Goal: Task Accomplishment & Management: Manage account settings

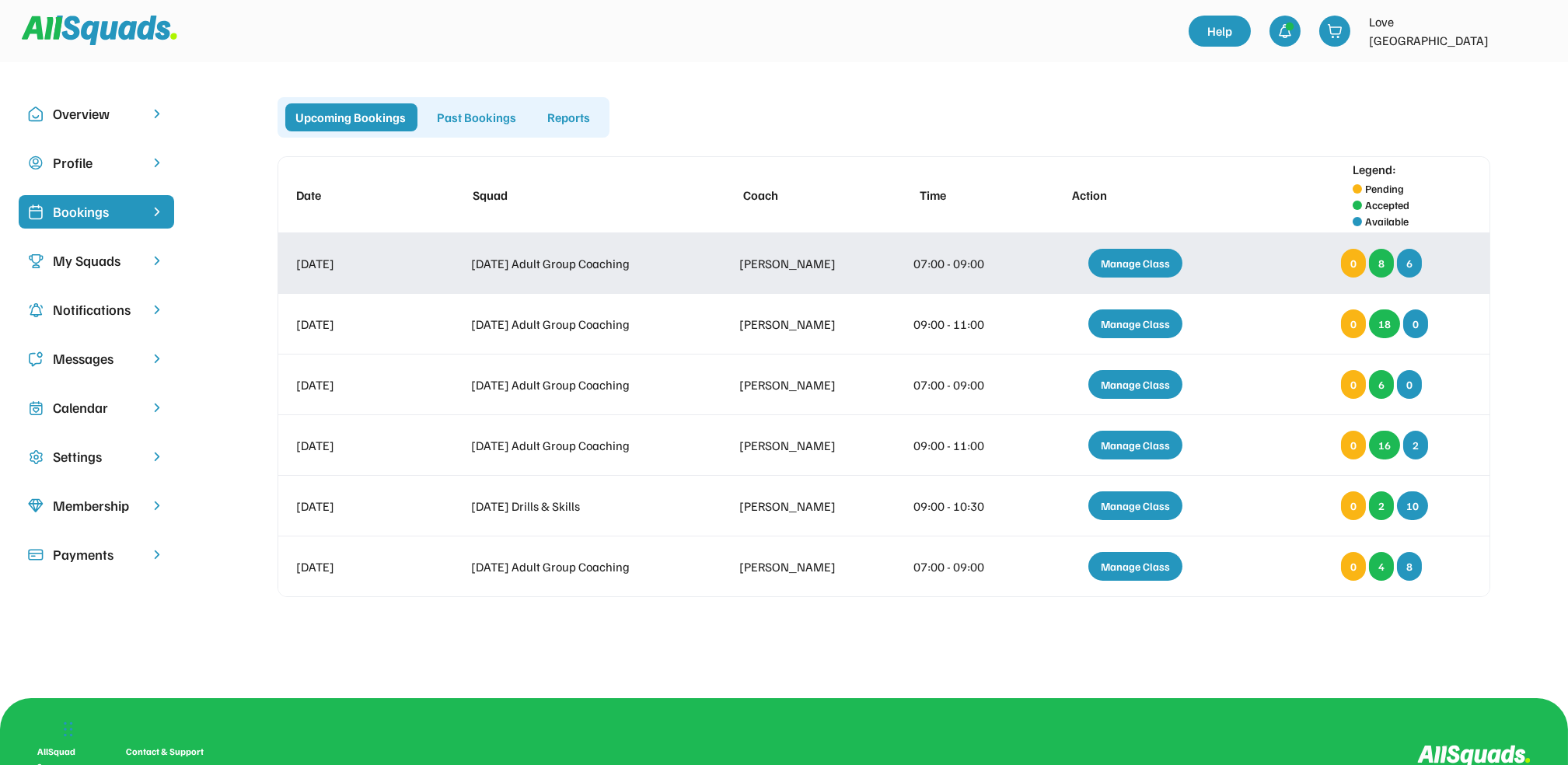
click at [1144, 261] on div "Manage Class" at bounding box center [1135, 263] width 94 height 29
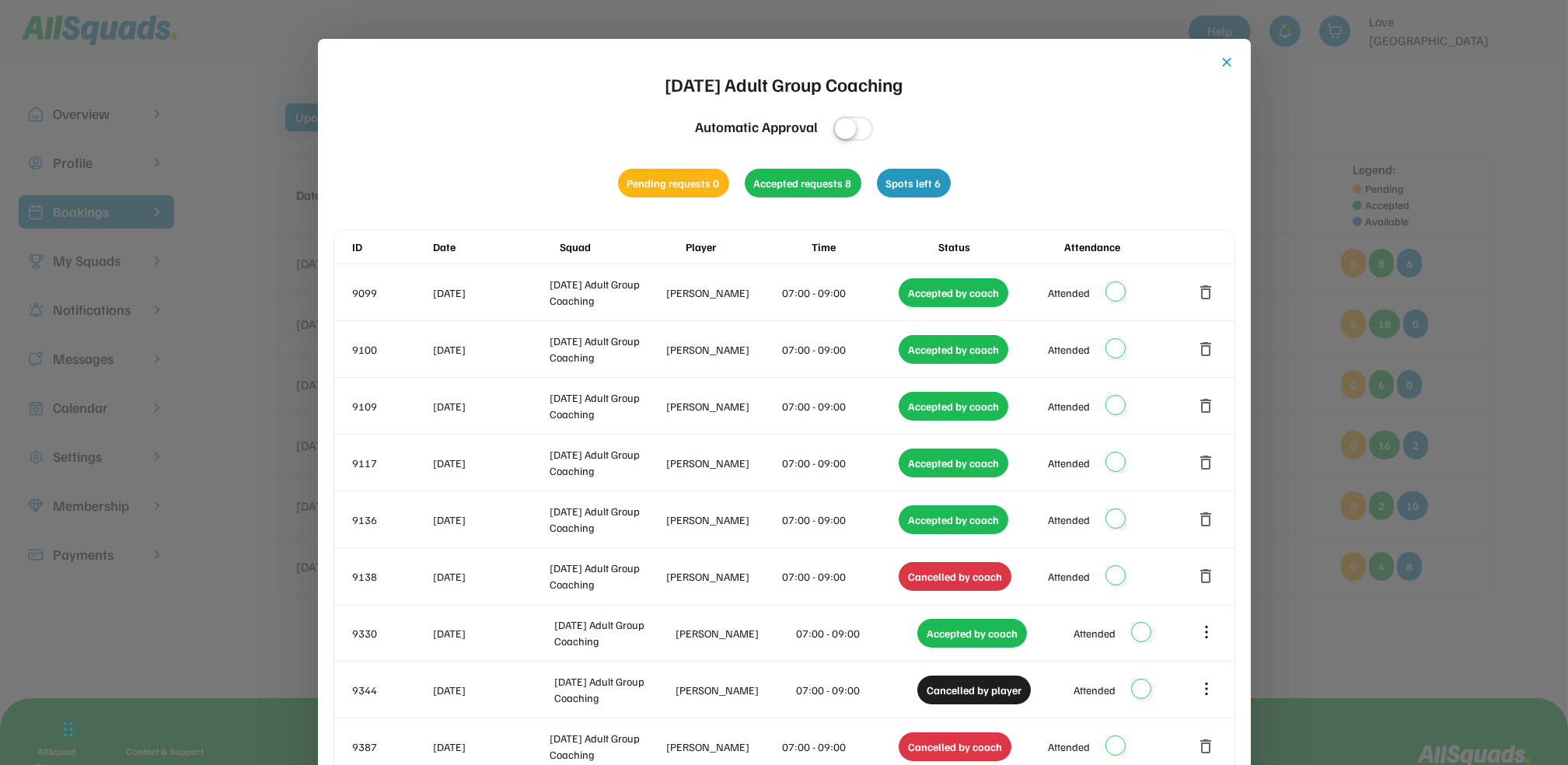
click at [1226, 62] on button "close" at bounding box center [1228, 62] width 16 height 16
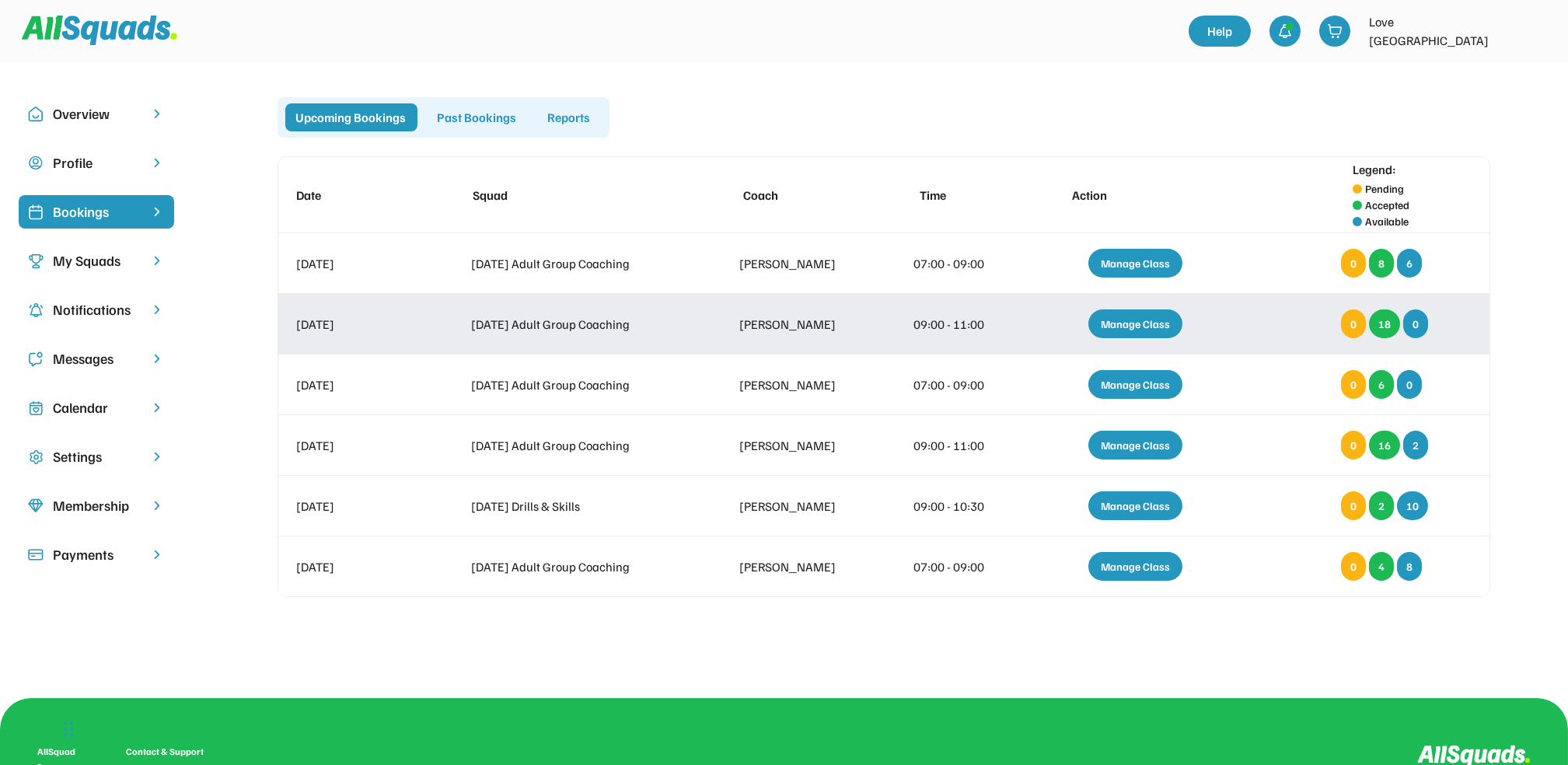
click at [1142, 323] on div "Manage Class" at bounding box center [1135, 324] width 94 height 29
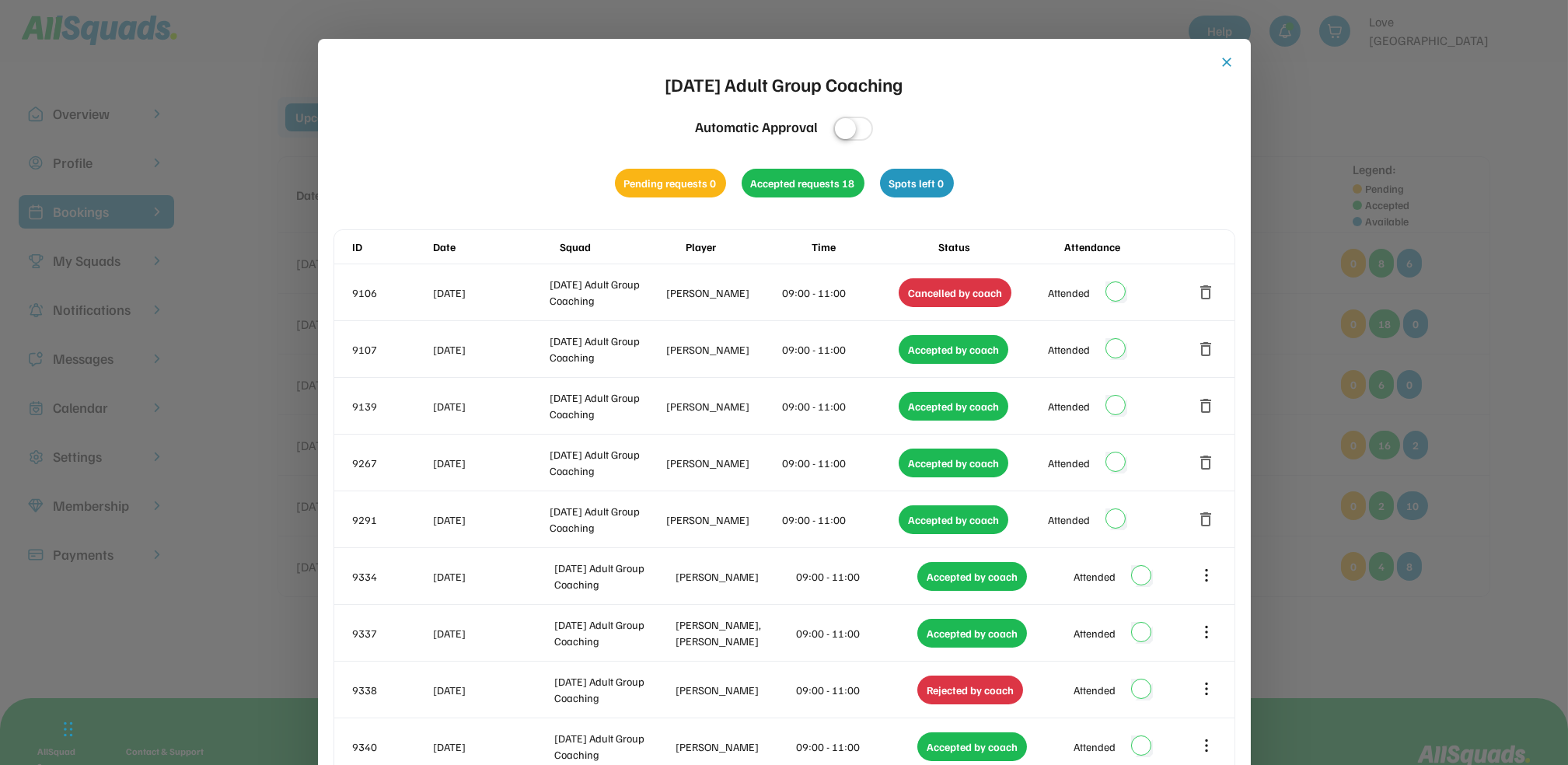
click at [1226, 60] on button "close" at bounding box center [1228, 62] width 16 height 16
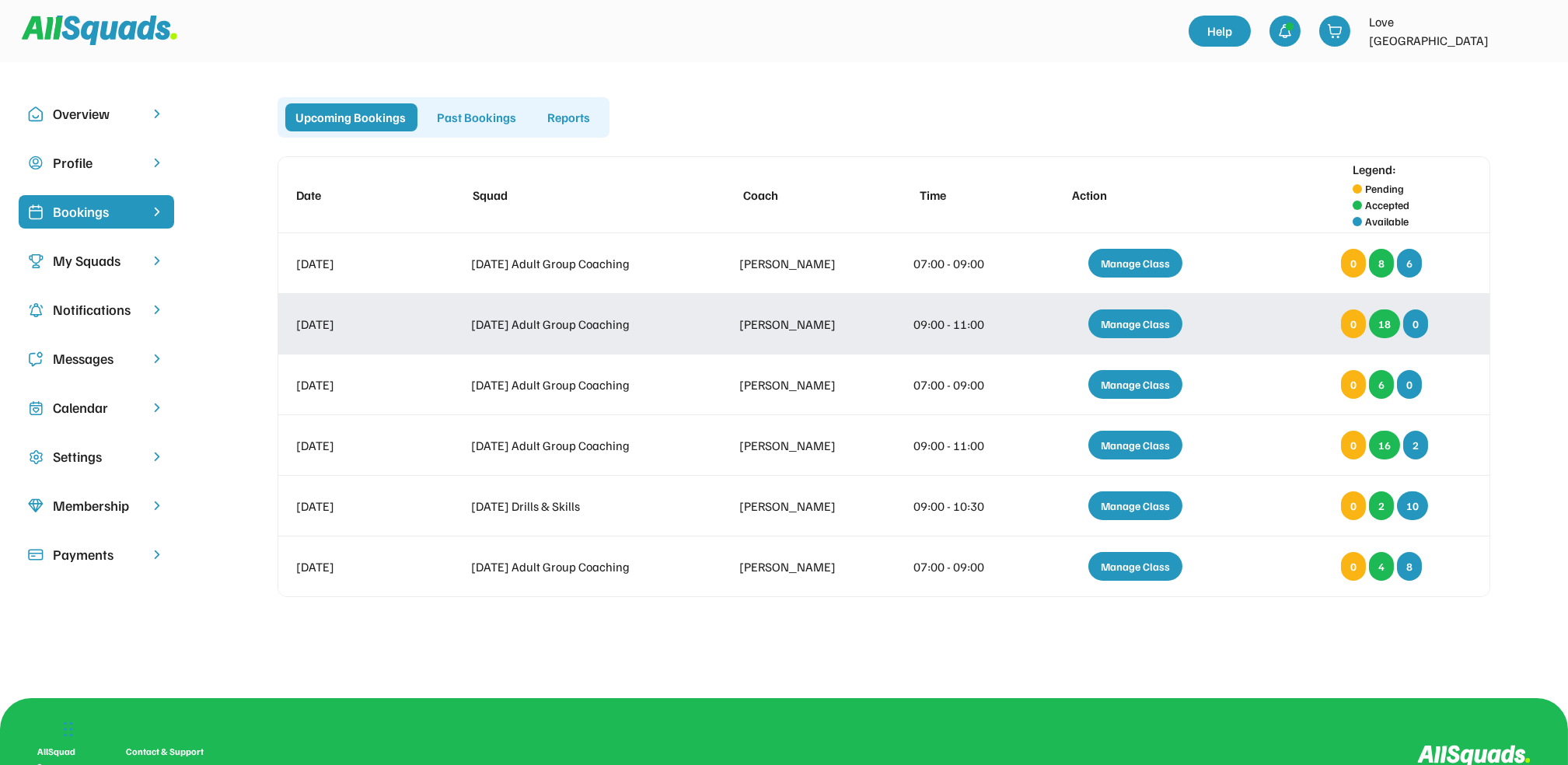
click at [1129, 318] on div "Manage Class" at bounding box center [1135, 324] width 94 height 29
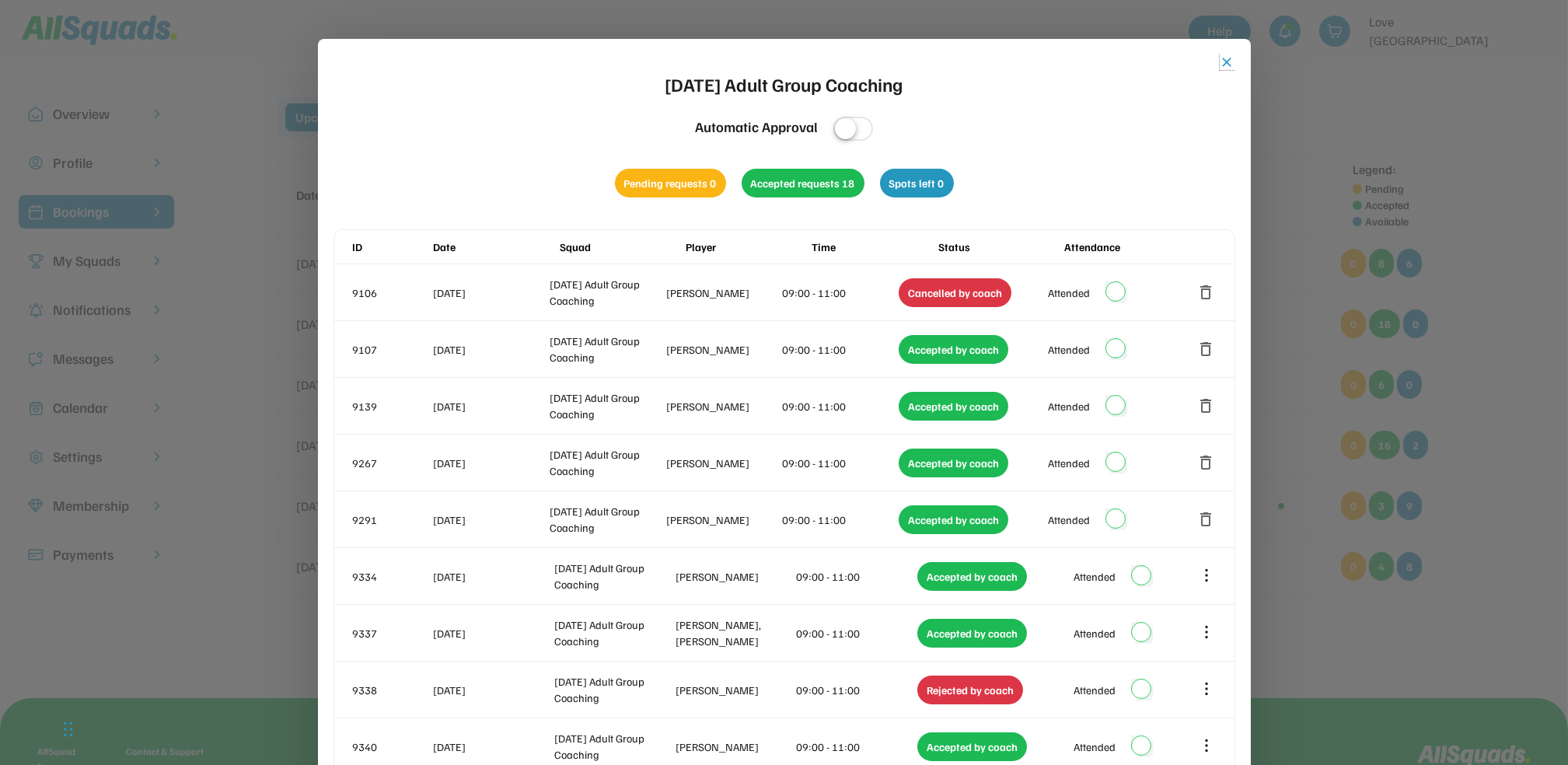
click at [1224, 58] on button "close" at bounding box center [1228, 62] width 16 height 16
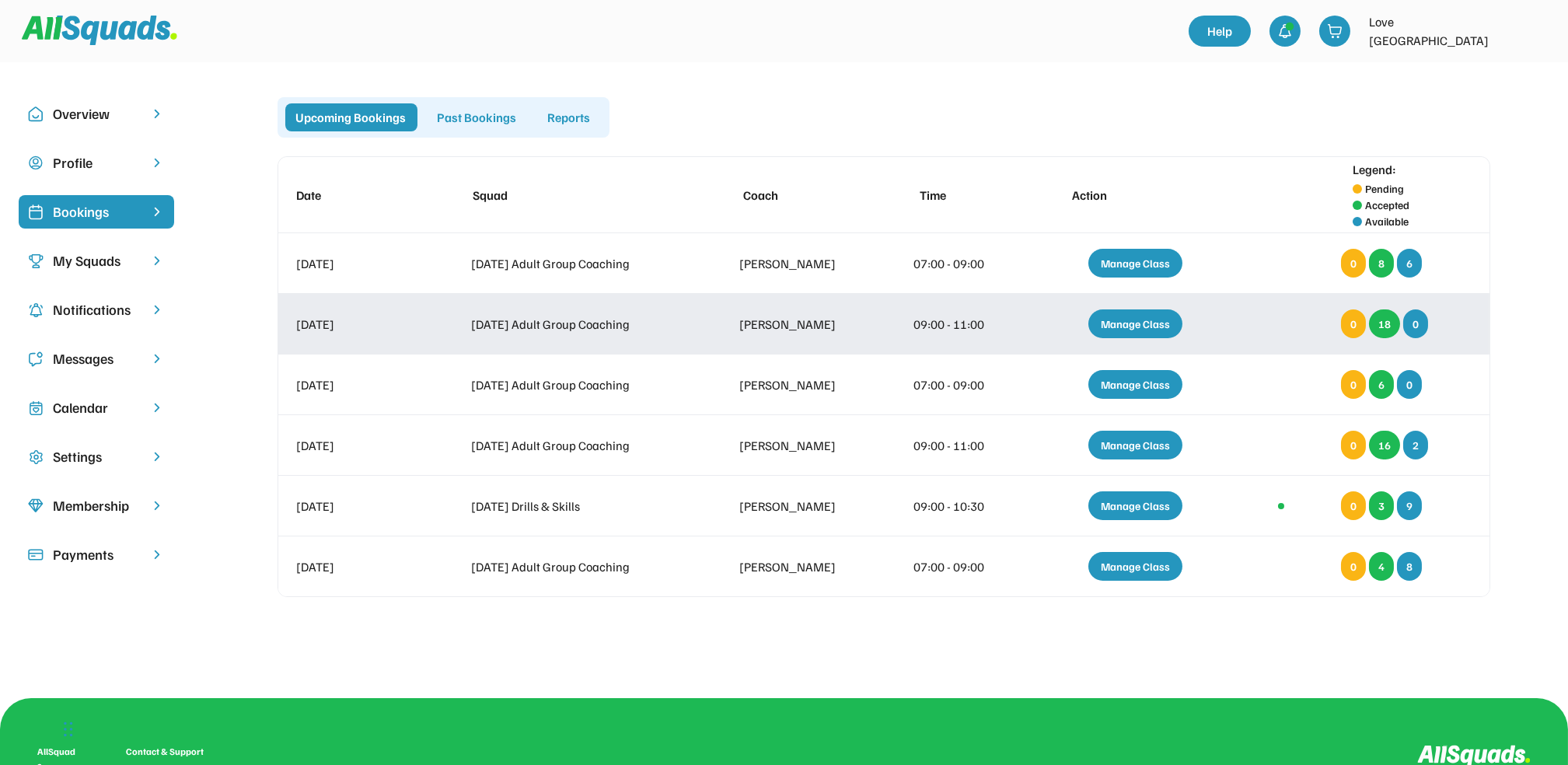
click at [1139, 316] on div "Manage Class" at bounding box center [1135, 324] width 94 height 29
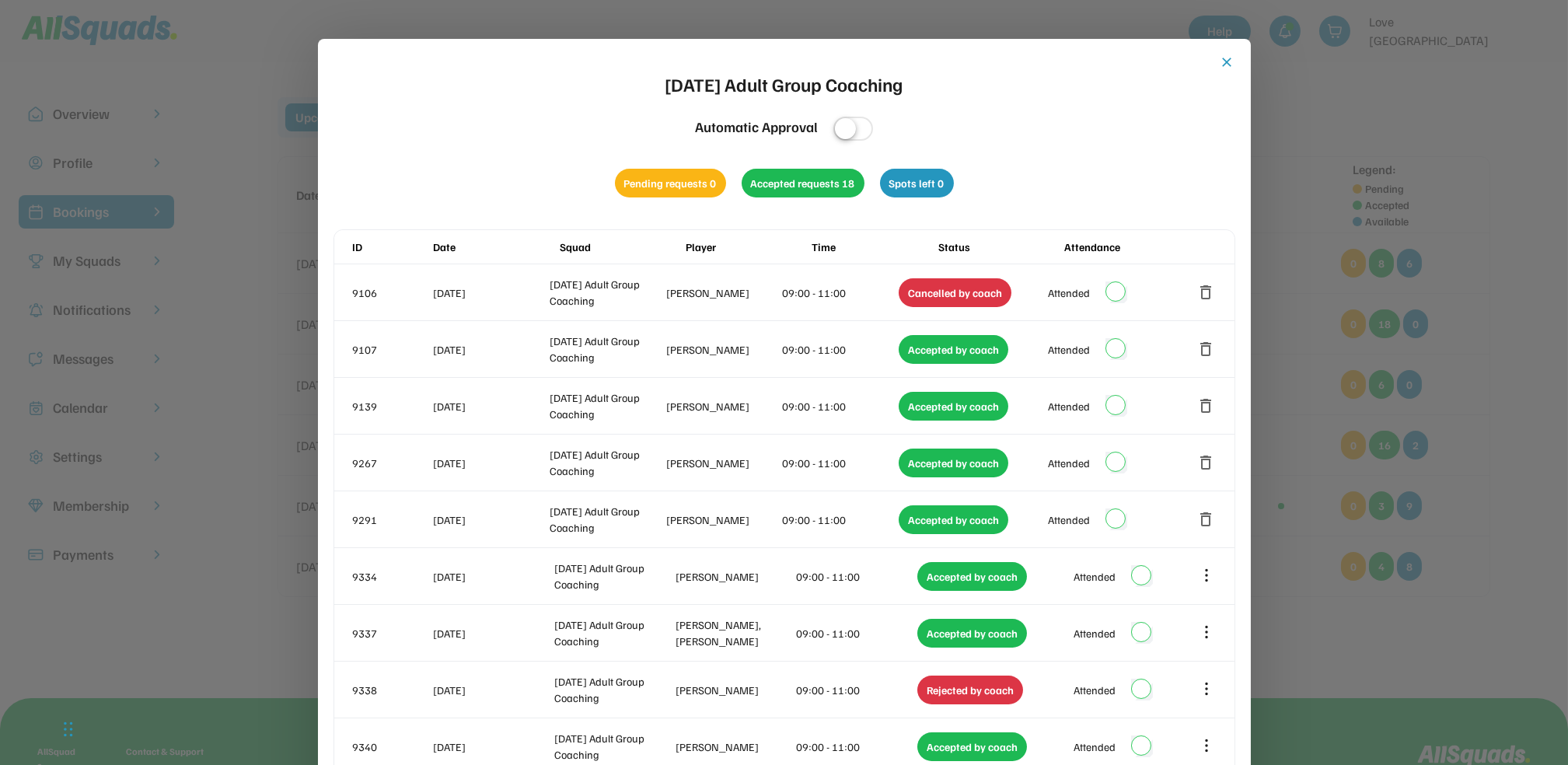
click at [1231, 58] on button "close" at bounding box center [1228, 62] width 16 height 16
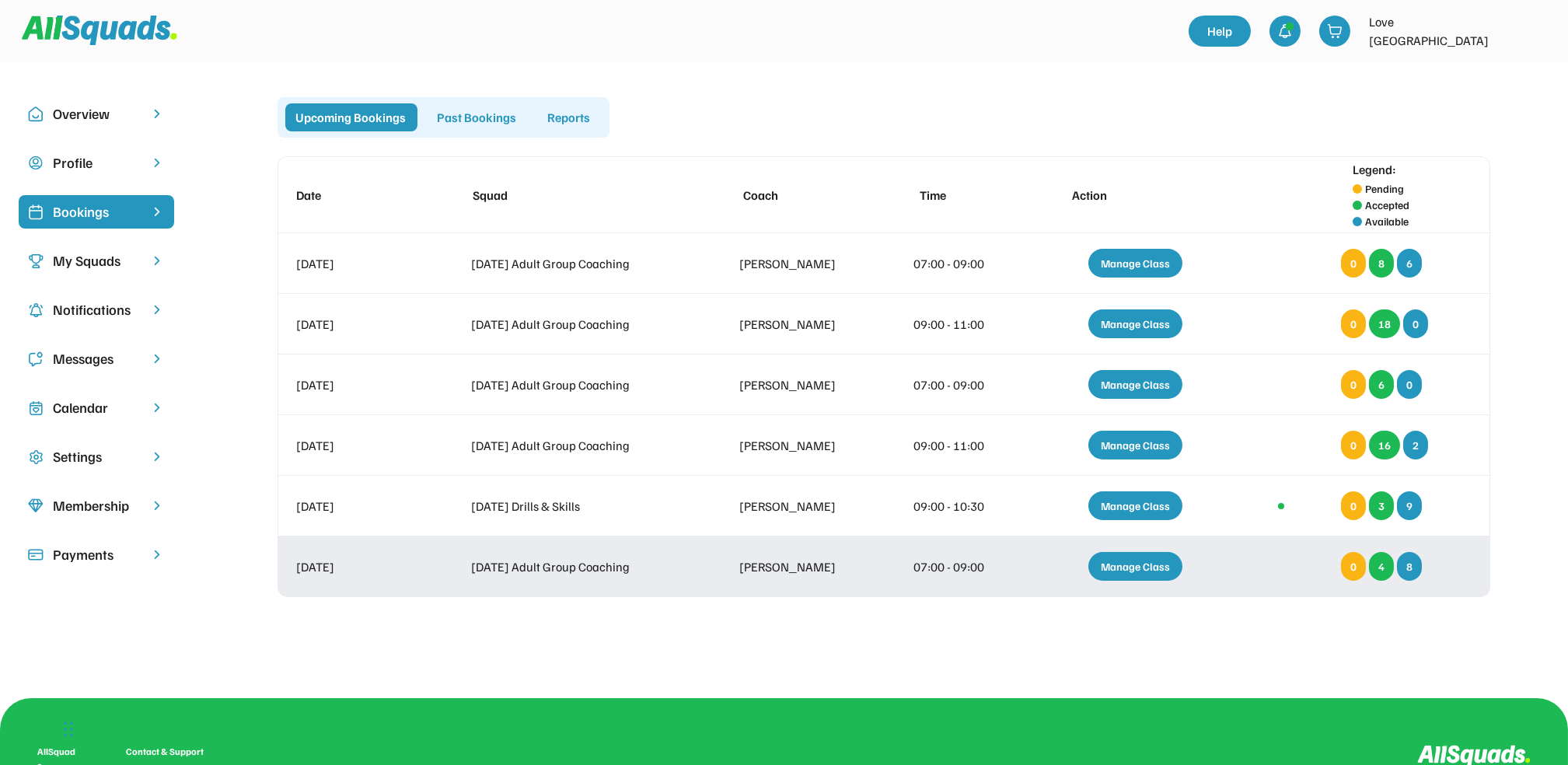
click at [1132, 561] on div "Manage Class" at bounding box center [1135, 566] width 94 height 29
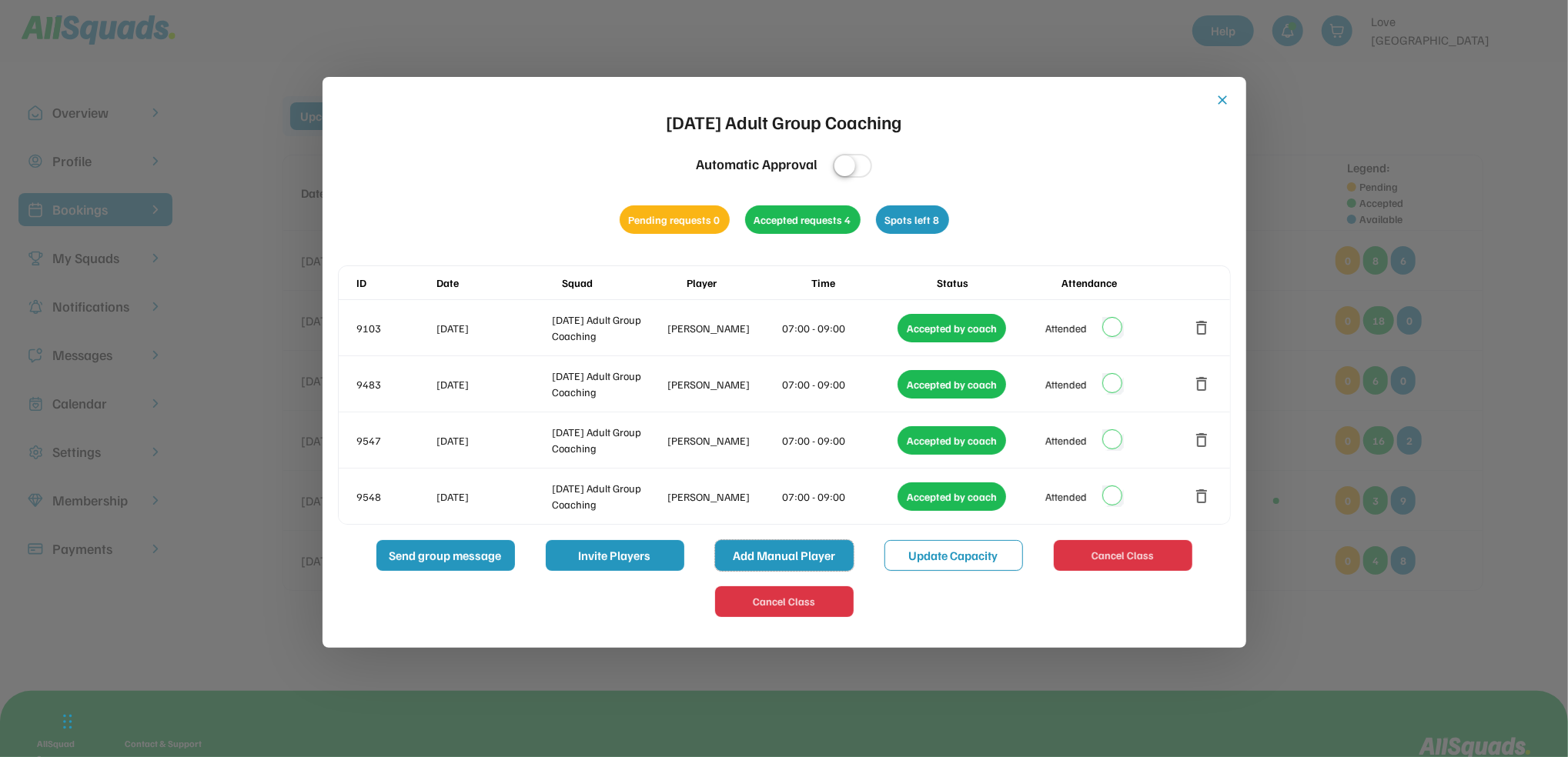
click at [783, 552] on button "Add Manual Player" at bounding box center [784, 555] width 139 height 31
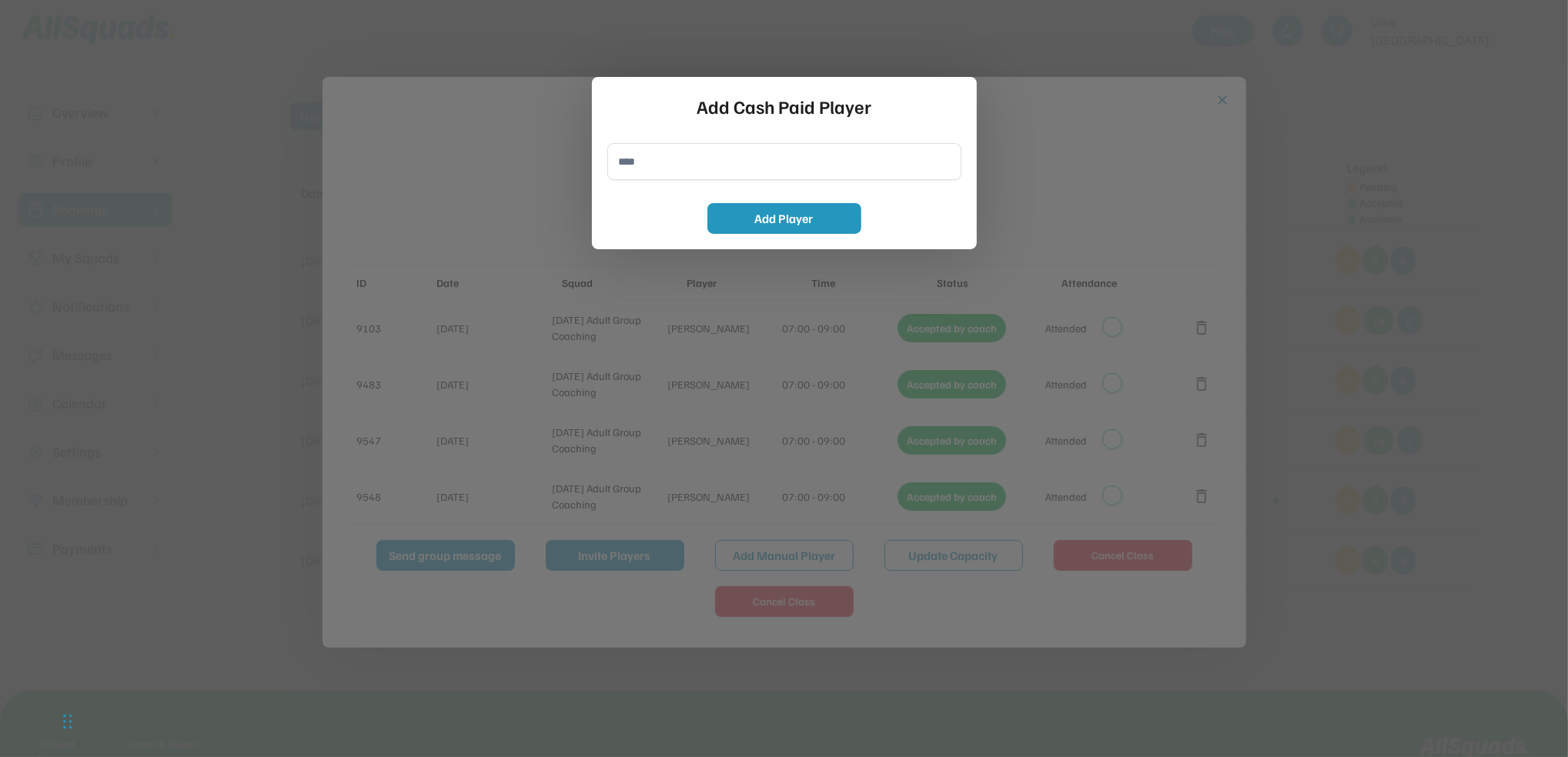
click at [622, 152] on input "input" at bounding box center [784, 162] width 354 height 37
type input "**********"
click at [765, 211] on button "Add Player" at bounding box center [784, 218] width 154 height 31
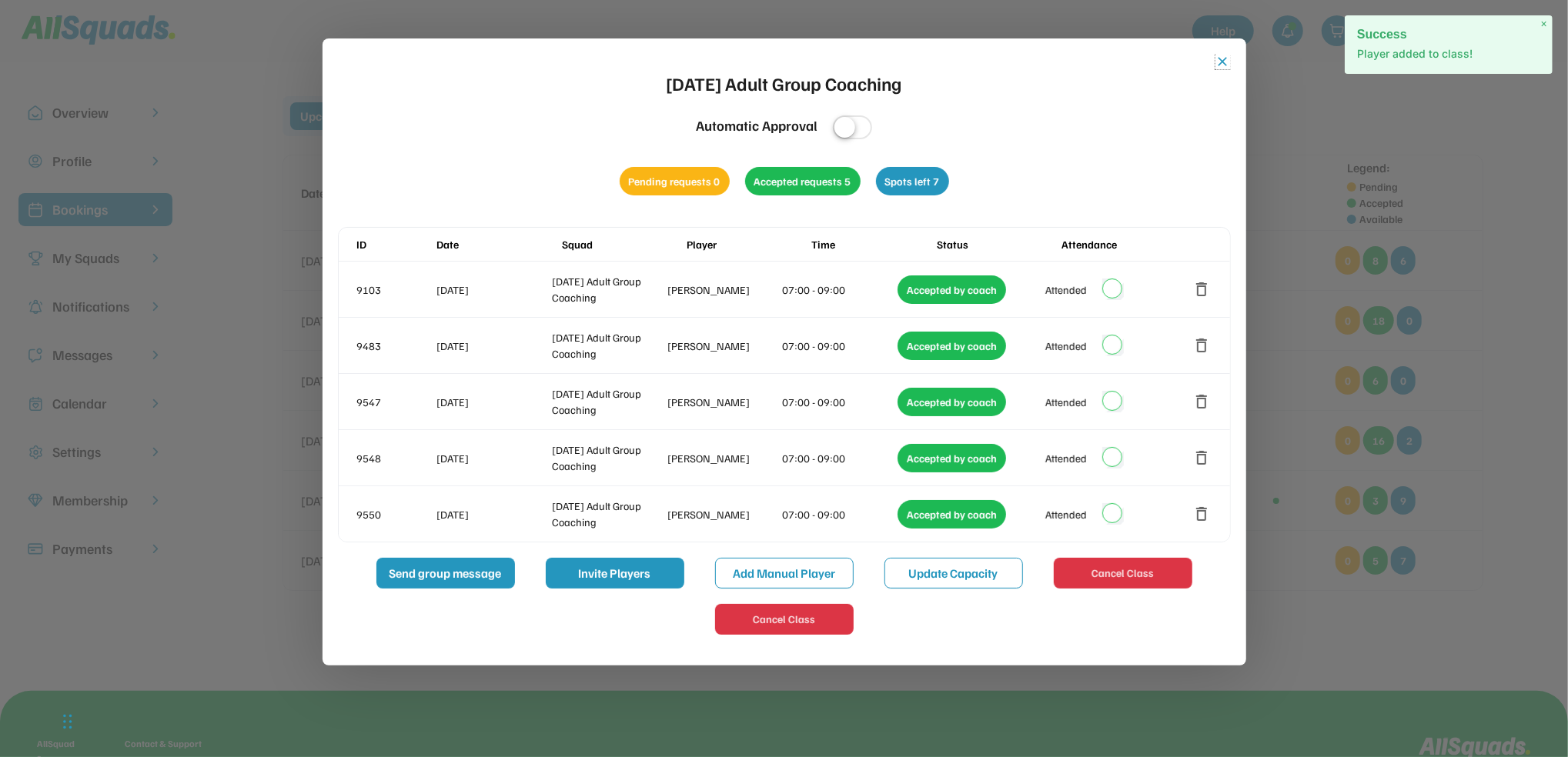
click at [1220, 57] on button "close" at bounding box center [1223, 61] width 16 height 16
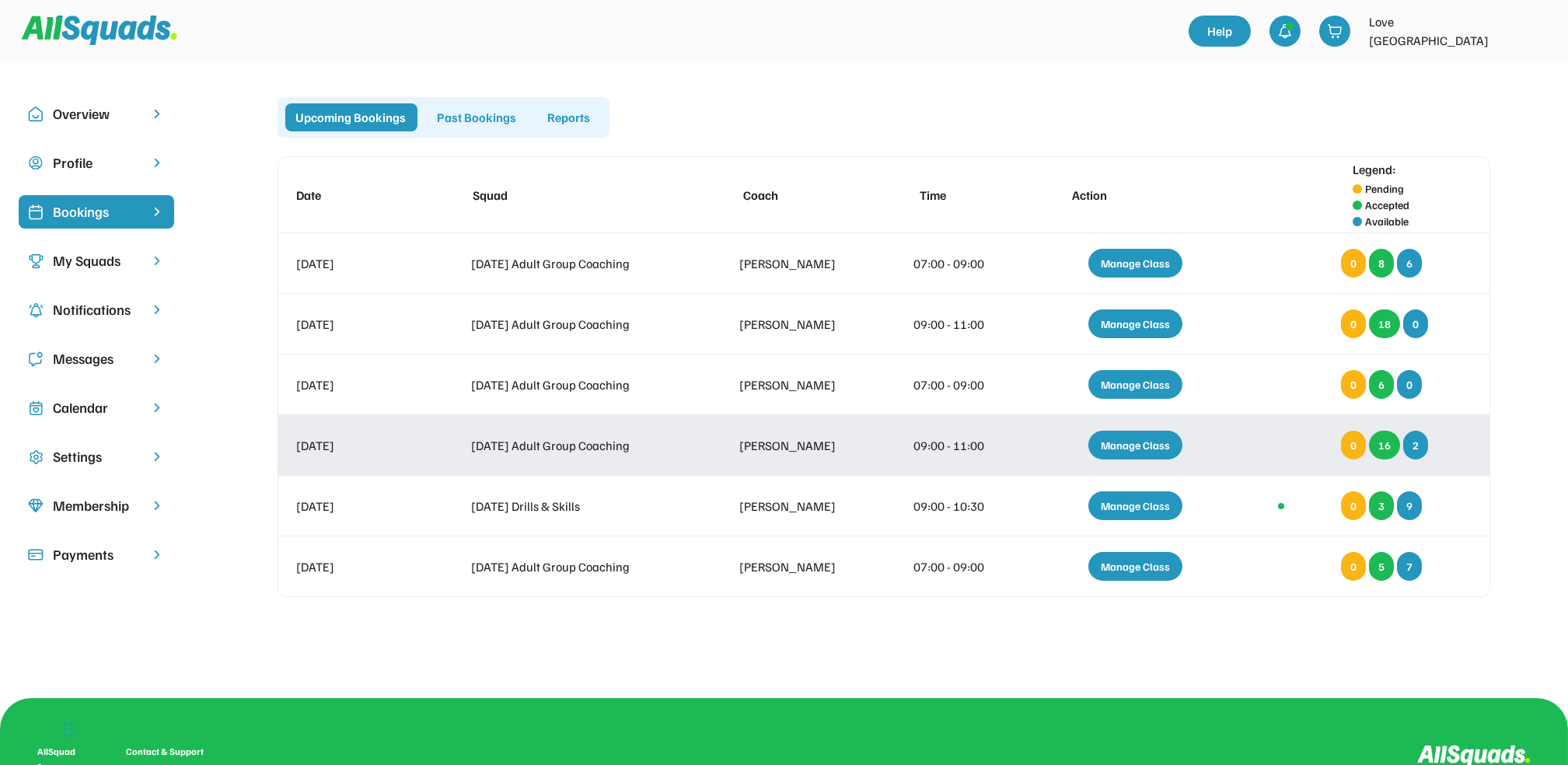
click at [1139, 440] on div "Manage Class" at bounding box center [1135, 445] width 94 height 29
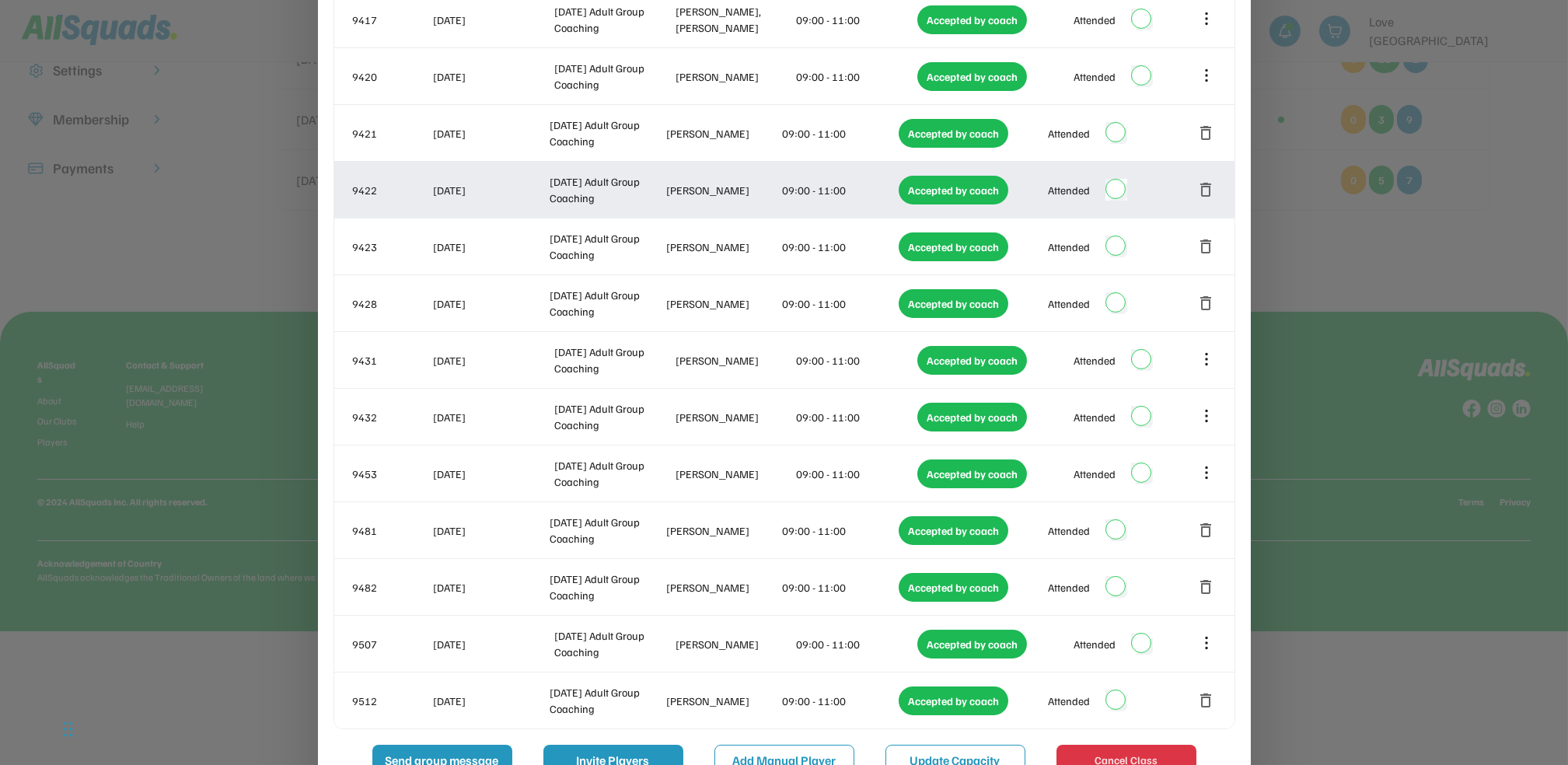
scroll to position [475, 0]
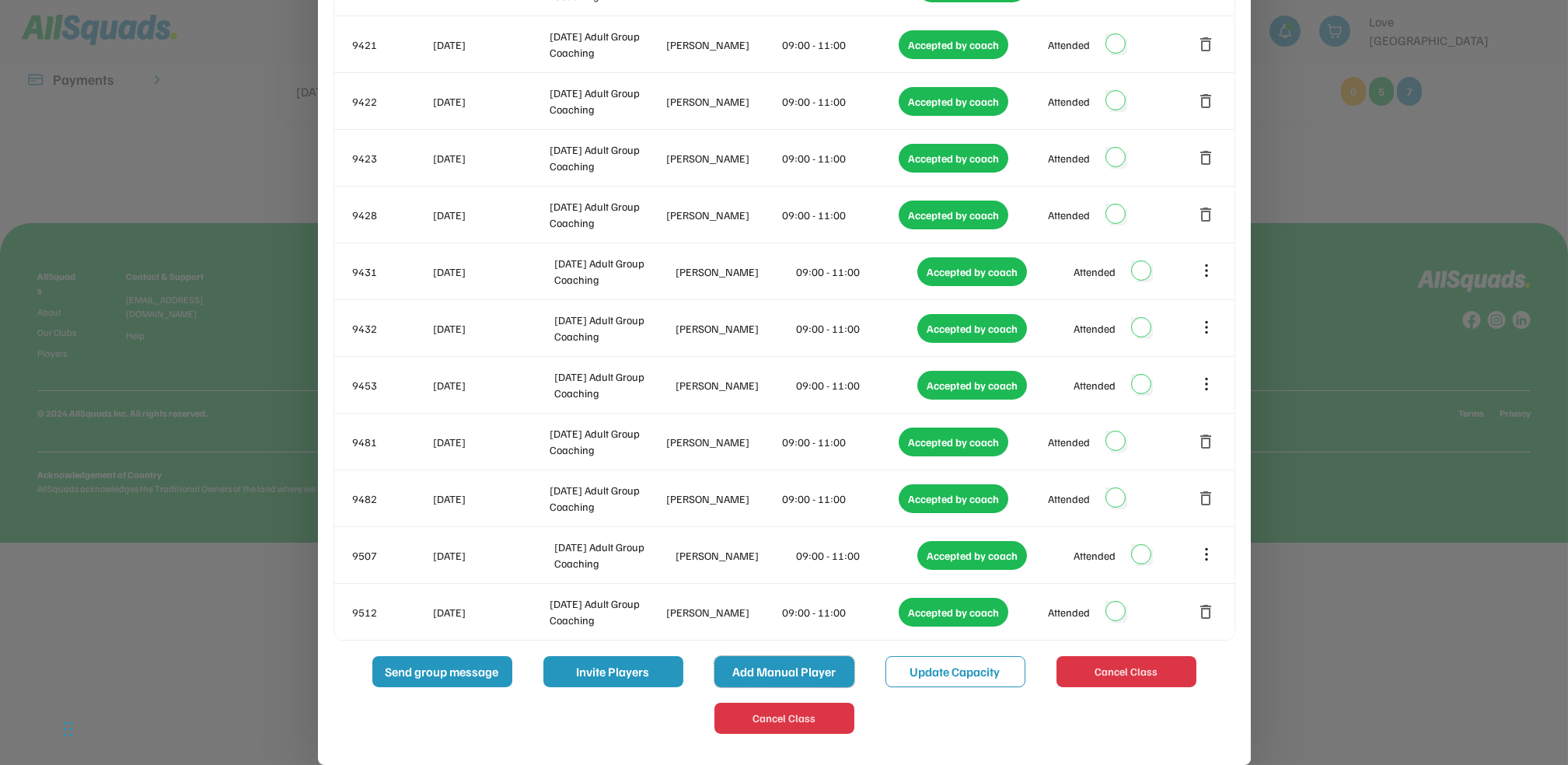
click at [813, 666] on button "Add Manual Player" at bounding box center [784, 671] width 140 height 31
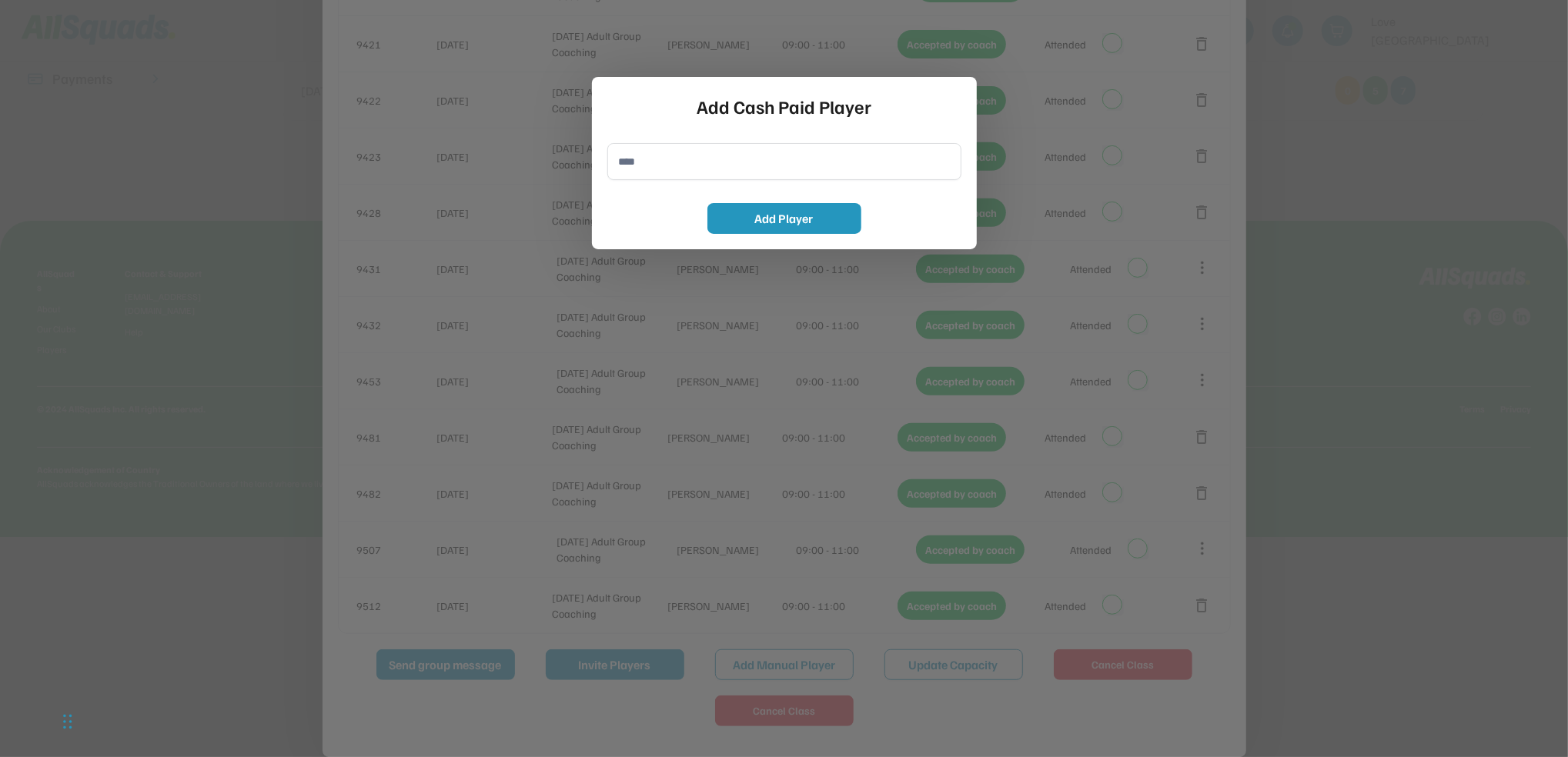
click at [636, 165] on input "input" at bounding box center [784, 162] width 354 height 37
type input "**********"
click at [774, 212] on button "Add Player" at bounding box center [784, 218] width 154 height 31
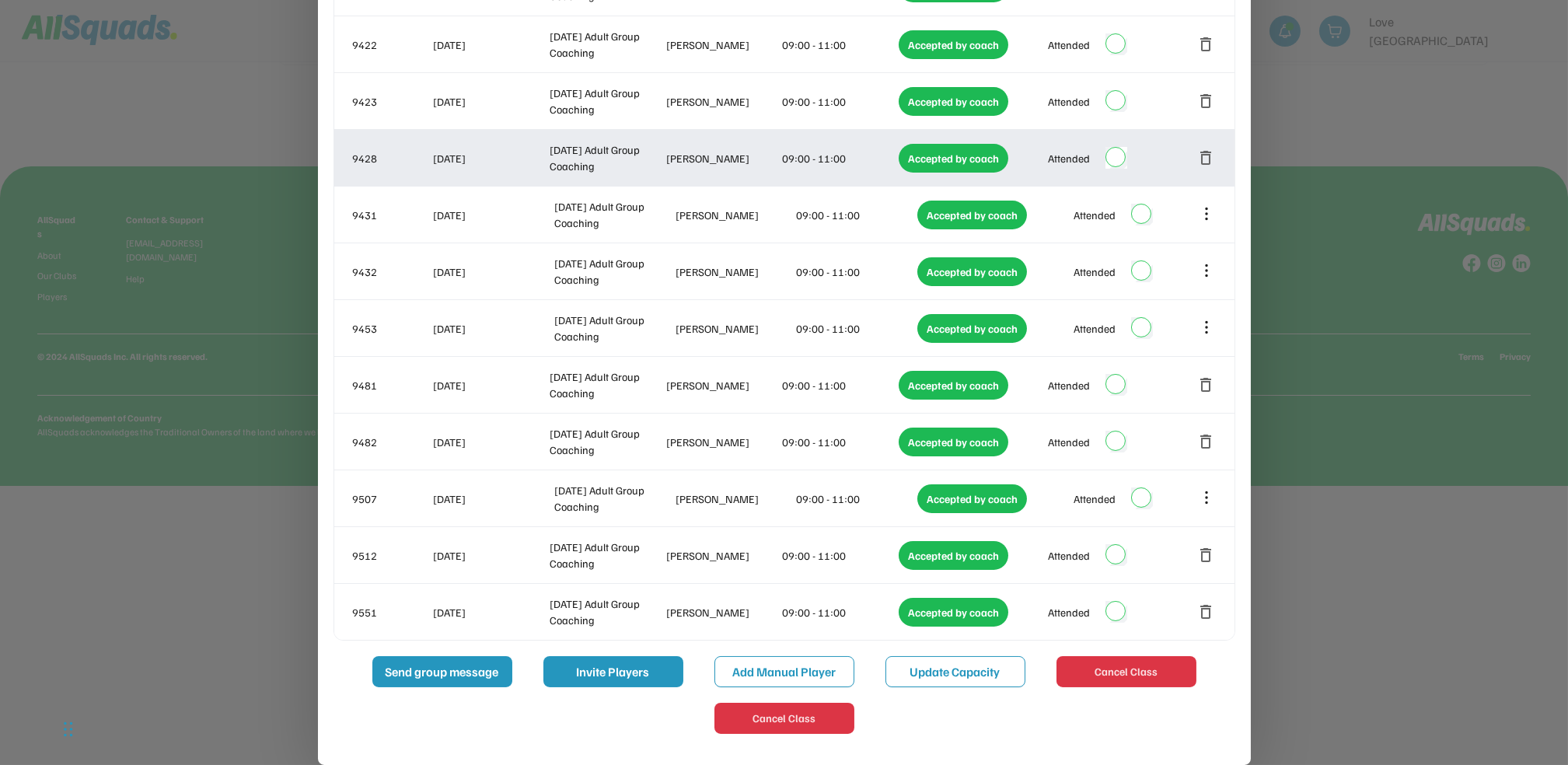
scroll to position [14, 0]
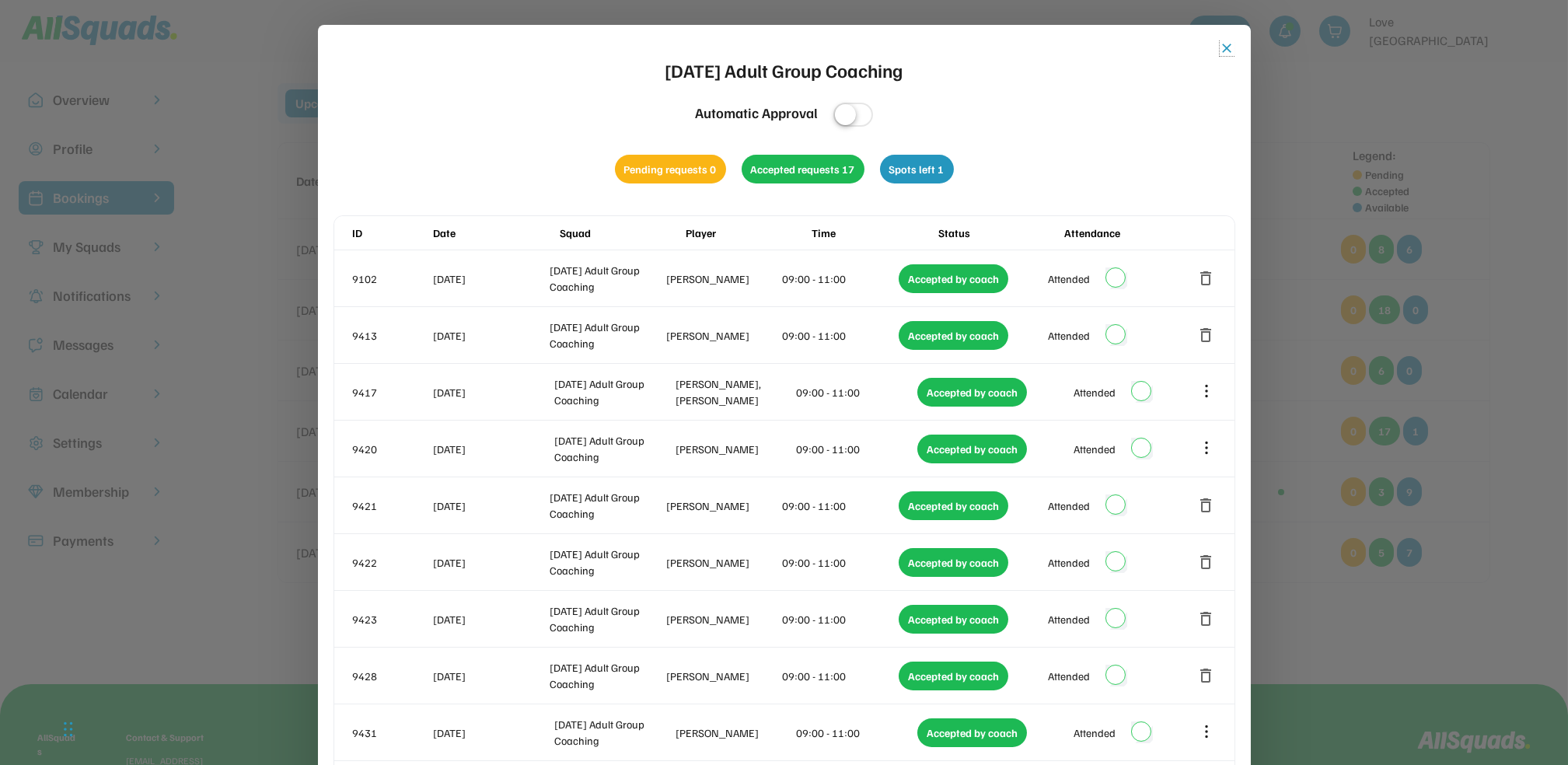
click at [1227, 44] on button "close" at bounding box center [1228, 48] width 16 height 16
